Goal: Task Accomplishment & Management: Manage account settings

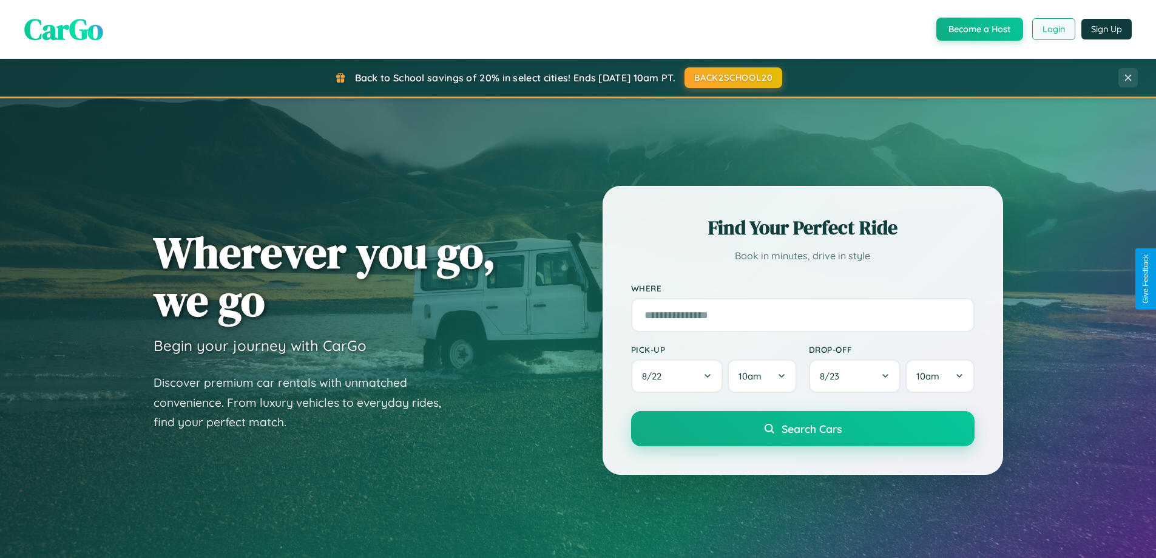
click at [1053, 29] on button "Login" at bounding box center [1053, 29] width 43 height 22
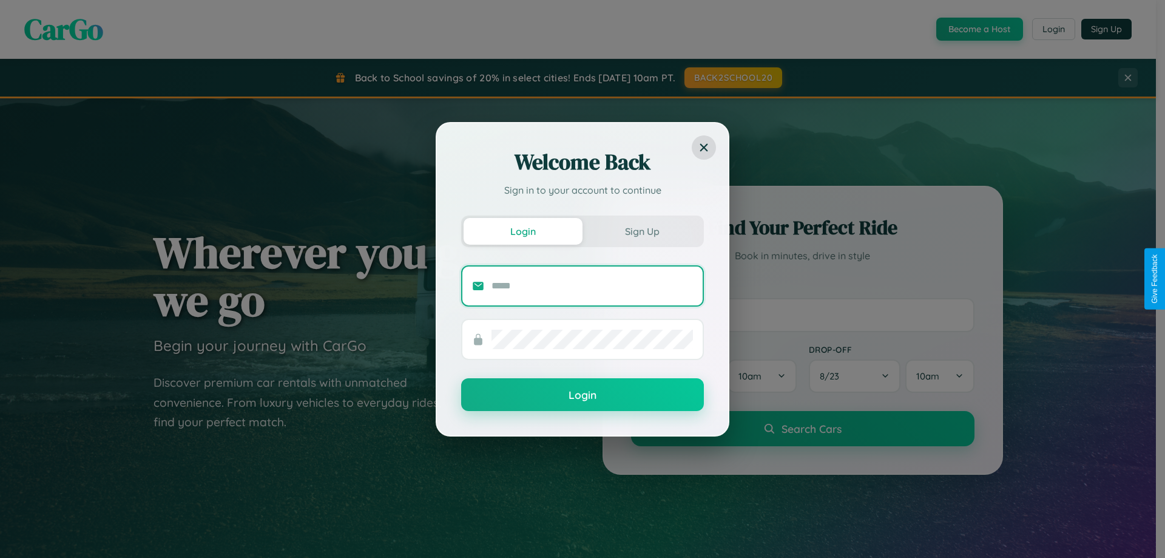
click at [592, 285] on input "text" at bounding box center [591, 285] width 201 height 19
type input "**********"
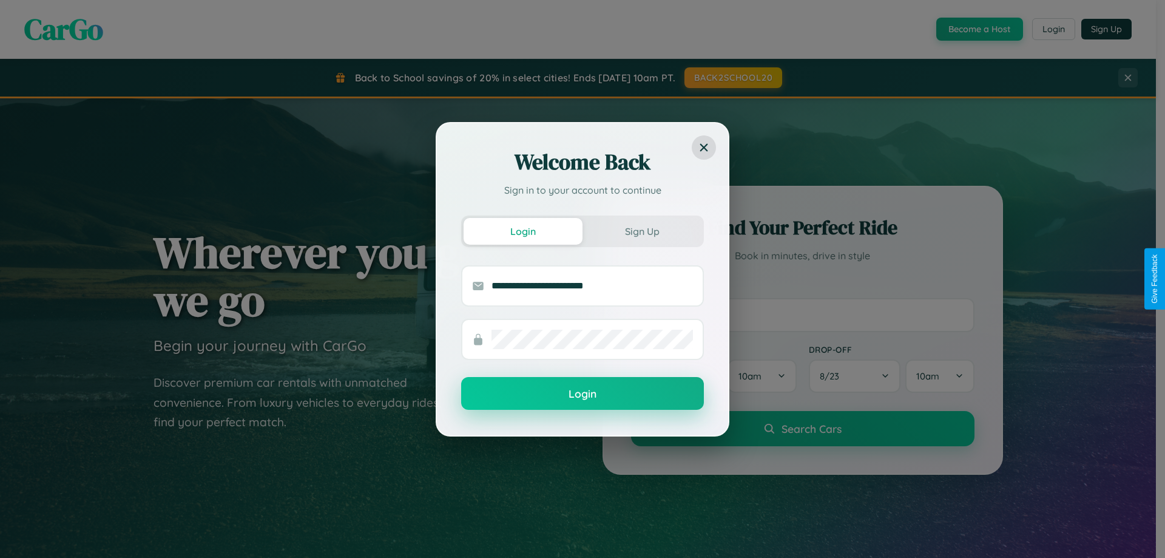
click at [582, 393] on button "Login" at bounding box center [582, 393] width 243 height 33
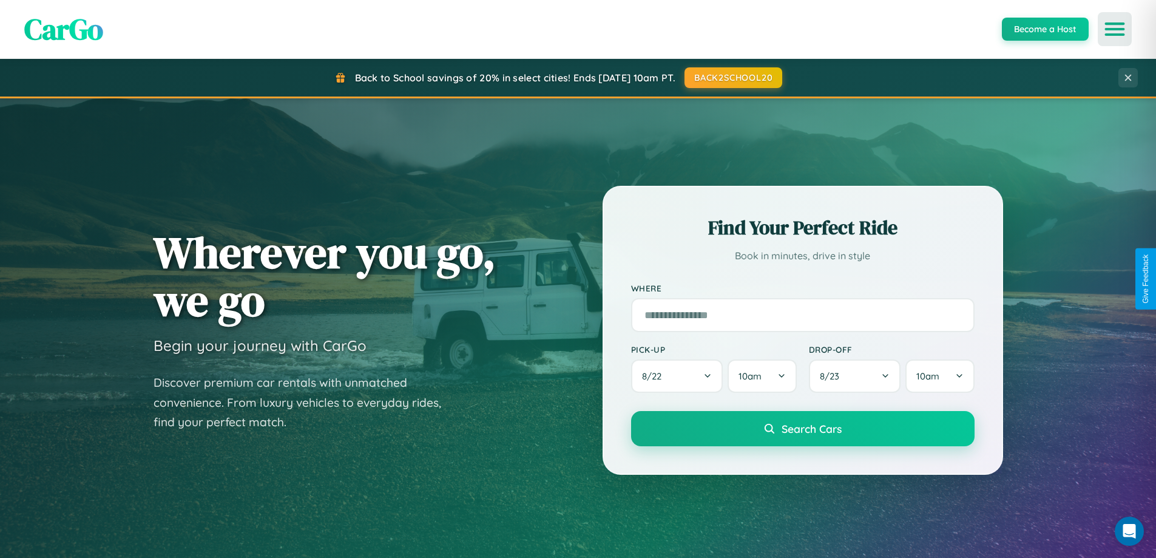
click at [1114, 29] on icon "Open menu" at bounding box center [1115, 29] width 18 height 11
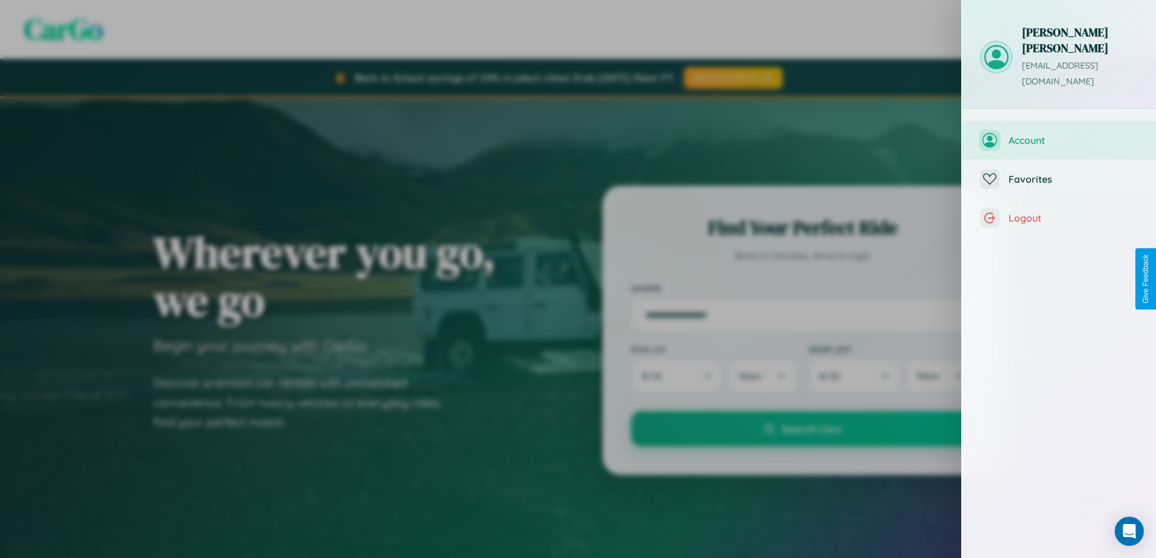
click at [1059, 134] on span "Account" at bounding box center [1072, 140] width 129 height 12
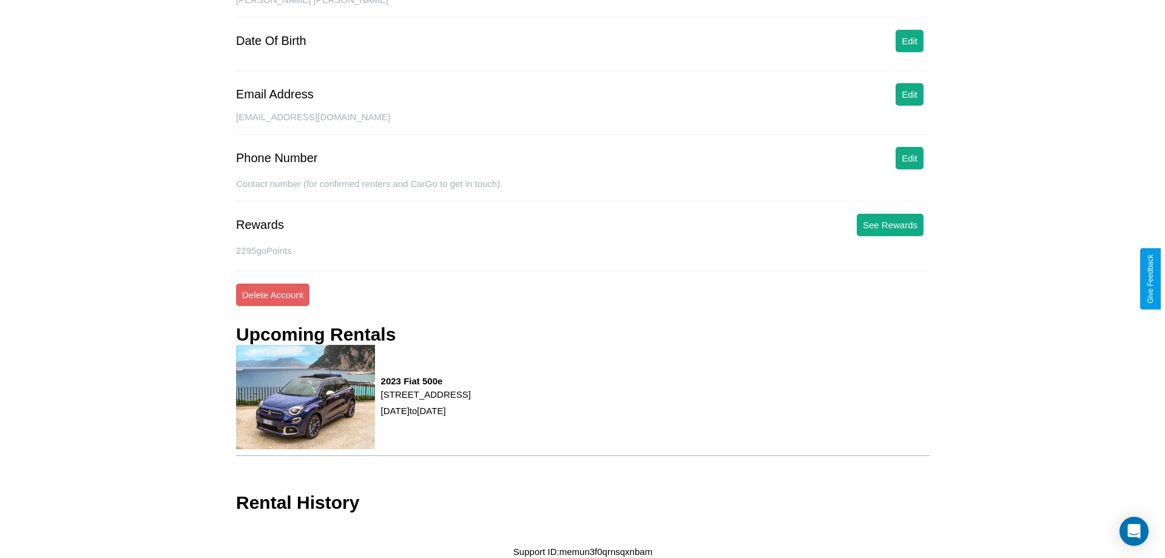
scroll to position [140, 0]
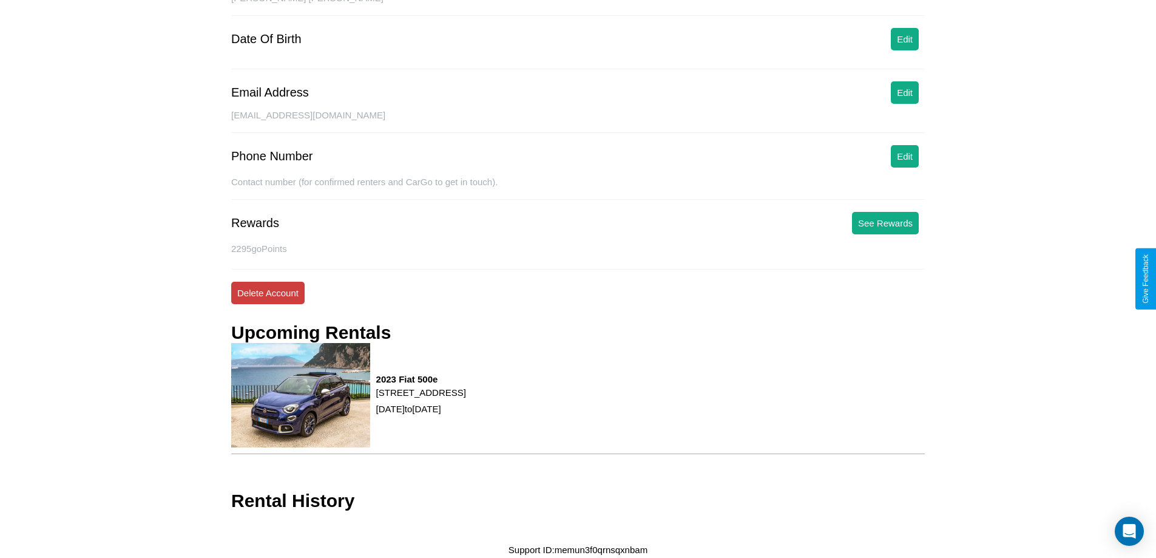
click at [268, 292] on button "Delete Account" at bounding box center [267, 292] width 73 height 22
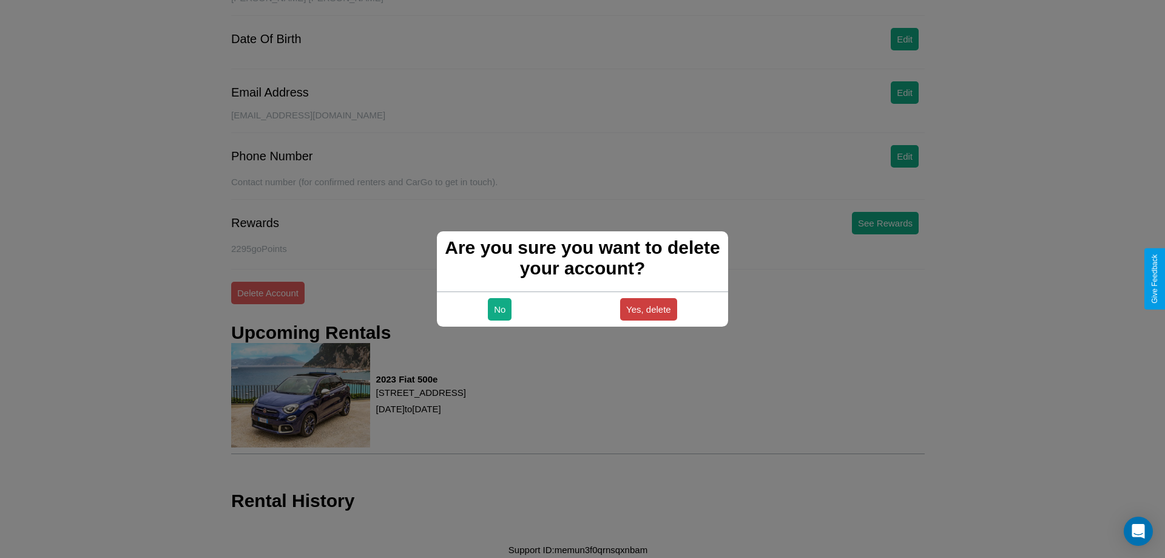
click at [648, 309] on button "Yes, delete" at bounding box center [648, 309] width 57 height 22
